Goal: Information Seeking & Learning: Learn about a topic

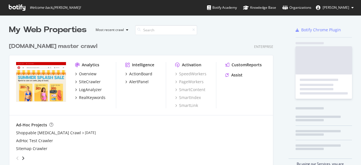
scroll to position [128, 264]
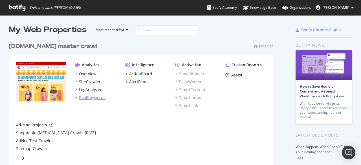
click at [94, 99] on div "RealKeywords" at bounding box center [92, 98] width 27 height 6
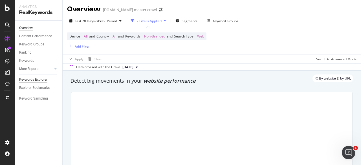
click at [36, 80] on div "Keywords Explorer" at bounding box center [33, 80] width 28 height 6
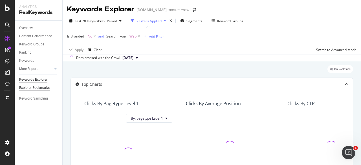
click at [38, 88] on div "Explorer Bookmarks" at bounding box center [34, 88] width 30 height 6
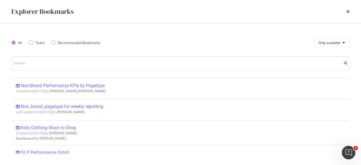
click at [52, 10] on div "Explorer Bookmarks" at bounding box center [42, 12] width 62 height 10
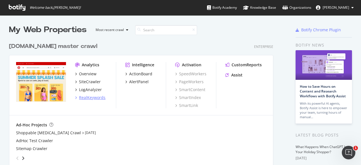
click at [86, 98] on div "RealKeywords" at bounding box center [92, 98] width 27 height 6
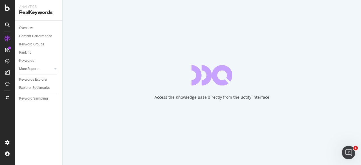
click at [162, 109] on div "Access the Knowledge Base directly from the Botify interface" at bounding box center [212, 82] width 299 height 165
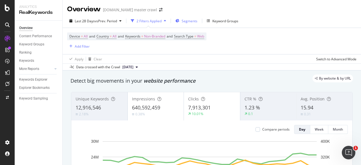
click at [193, 24] on div "Segments" at bounding box center [187, 21] width 22 height 8
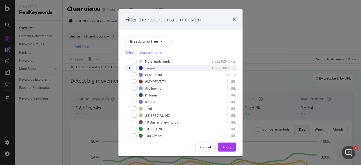
click at [130, 68] on icon "modal" at bounding box center [130, 67] width 2 height 3
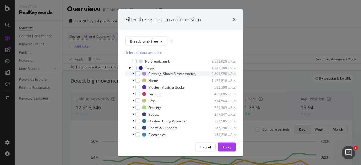
click at [134, 75] on icon "modal" at bounding box center [133, 73] width 2 height 3
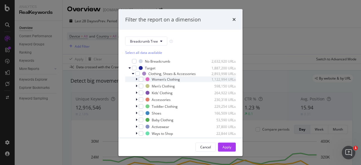
click at [136, 81] on icon "modal" at bounding box center [137, 79] width 2 height 3
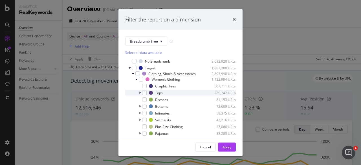
click at [140, 96] on div "modal" at bounding box center [140, 93] width 3 height 6
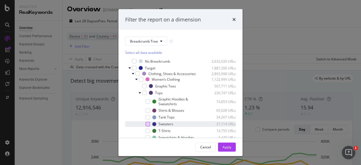
click at [146, 126] on div "modal" at bounding box center [148, 124] width 5 height 5
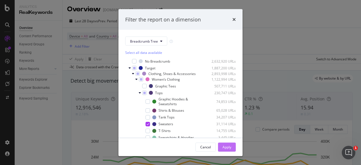
click at [230, 146] on div "Apply" at bounding box center [227, 146] width 9 height 5
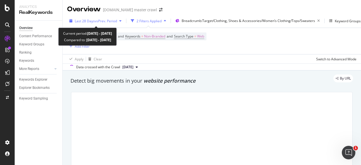
click at [99, 21] on span "vs Prev. Period" at bounding box center [106, 21] width 22 height 5
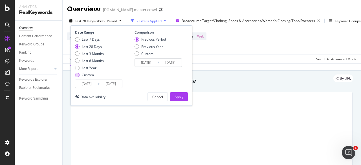
click at [87, 77] on div "Custom" at bounding box center [88, 75] width 12 height 5
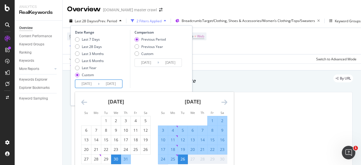
click at [89, 86] on input "[DATE]" at bounding box center [86, 84] width 23 height 8
click at [122, 100] on strong "[DATE]" at bounding box center [116, 101] width 16 height 7
drag, startPoint x: 80, startPoint y: 100, endPoint x: 93, endPoint y: 104, distance: 13.2
click at [93, 104] on div "[DATE] 1 2 3 4 5 6 7 8 9 10 11 12 13 14 15 16 17 18 19 20 21 22 23 24 25 26 27 …" at bounding box center [116, 128] width 77 height 72
click at [84, 102] on icon "Move backward to switch to the previous month." at bounding box center [84, 102] width 6 height 7
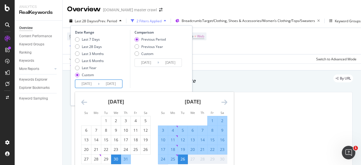
click at [84, 102] on icon "Move backward to switch to the previous month." at bounding box center [84, 102] width 6 height 7
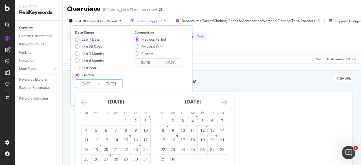
click at [84, 102] on icon "Move backward to switch to the previous month." at bounding box center [84, 102] width 6 height 7
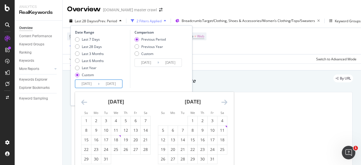
click at [84, 102] on icon "Move backward to switch to the previous month." at bounding box center [84, 102] width 6 height 7
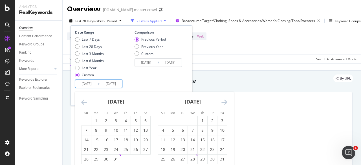
click at [84, 102] on icon "Move backward to switch to the previous month." at bounding box center [84, 102] width 6 height 7
click at [160, 133] on div "7" at bounding box center [163, 131] width 10 height 6
type input "[DATE]"
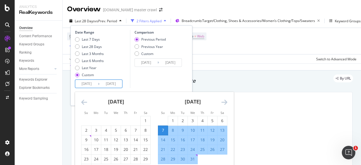
click at [224, 101] on icon "Move forward to switch to the next month." at bounding box center [225, 102] width 6 height 7
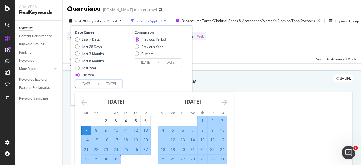
click at [224, 101] on icon "Move forward to switch to the next month." at bounding box center [225, 102] width 6 height 7
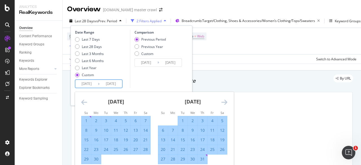
click at [224, 101] on icon "Move forward to switch to the next month." at bounding box center [225, 102] width 6 height 7
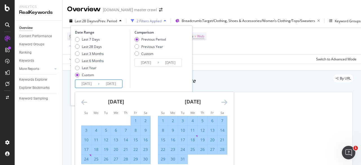
click at [224, 101] on icon "Move forward to switch to the next month." at bounding box center [225, 102] width 6 height 7
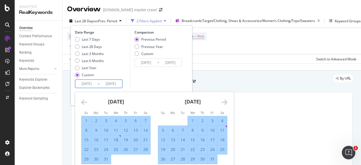
click at [224, 101] on icon "Move forward to switch to the next month." at bounding box center [225, 102] width 6 height 7
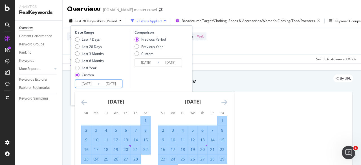
click at [224, 101] on icon "Move forward to switch to the next month." at bounding box center [225, 102] width 6 height 7
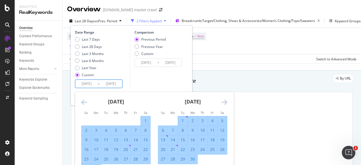
click at [224, 101] on icon "Move forward to switch to the next month." at bounding box center [225, 102] width 6 height 7
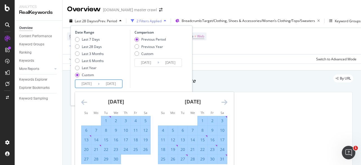
click at [224, 101] on icon "Move forward to switch to the next month." at bounding box center [225, 102] width 6 height 7
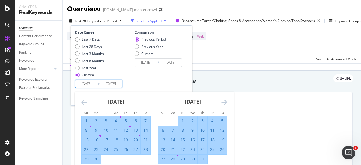
click at [224, 101] on icon "Move forward to switch to the next month." at bounding box center [225, 102] width 6 height 7
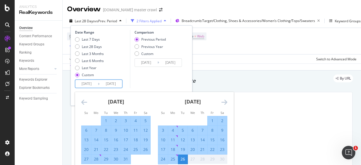
click at [224, 101] on icon "Move forward to switch to the next month." at bounding box center [225, 102] width 6 height 7
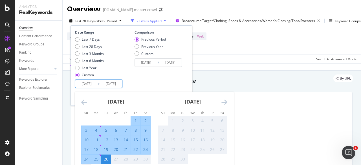
click at [224, 101] on icon "Move forward to switch to the next month." at bounding box center [225, 102] width 6 height 7
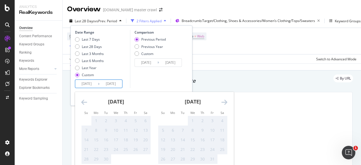
click at [87, 103] on icon "Move backward to switch to the previous month." at bounding box center [84, 102] width 6 height 7
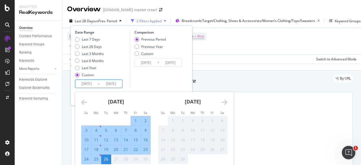
click at [87, 103] on icon "Move backward to switch to the previous month." at bounding box center [84, 102] width 6 height 7
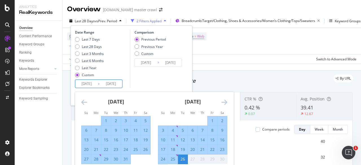
click at [224, 121] on div "2" at bounding box center [223, 121] width 10 height 6
type input "[DATE]"
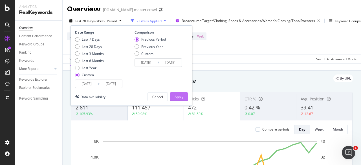
click at [179, 97] on div "Apply" at bounding box center [179, 97] width 9 height 5
